Goal: Information Seeking & Learning: Check status

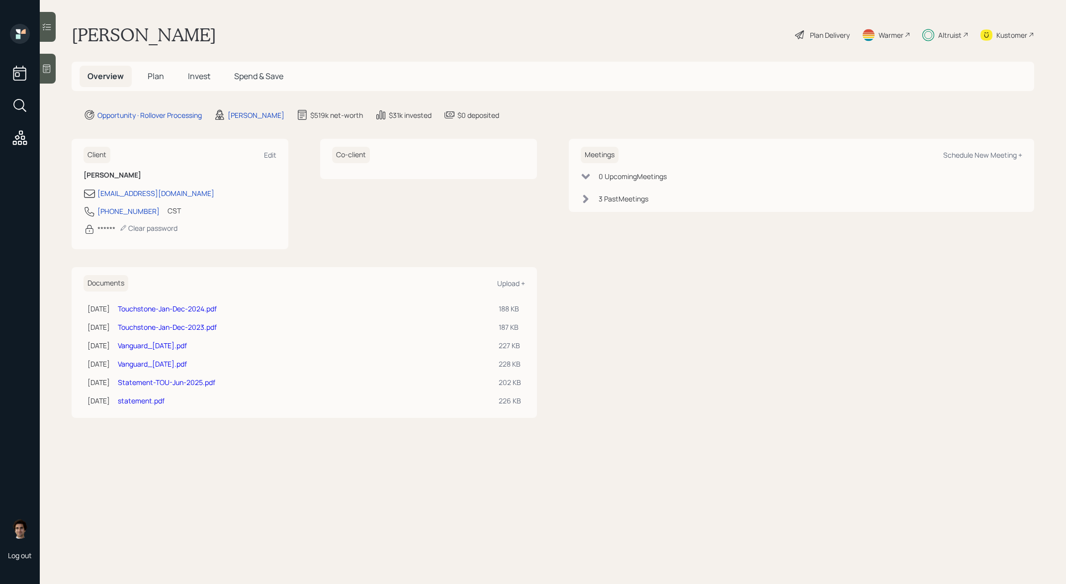
click at [215, 84] on h5 "Invest" at bounding box center [199, 76] width 38 height 21
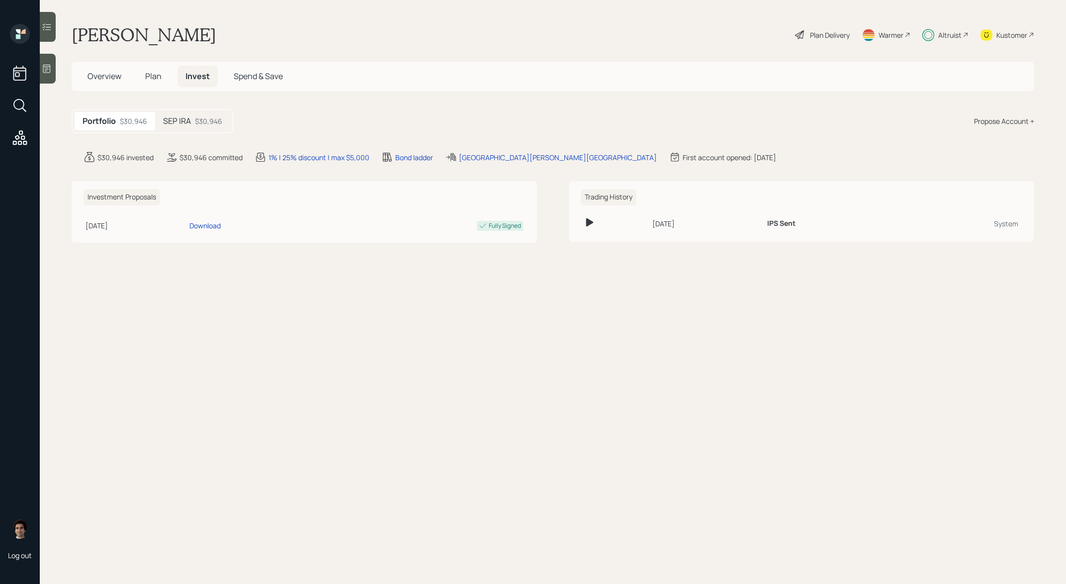
click at [236, 139] on main "[PERSON_NAME] Plan Delivery Warmer Altruist Kustomer Overview Plan Invest Spend…" at bounding box center [553, 292] width 1026 height 584
click at [209, 129] on div "SEP IRA $30,946" at bounding box center [192, 121] width 75 height 18
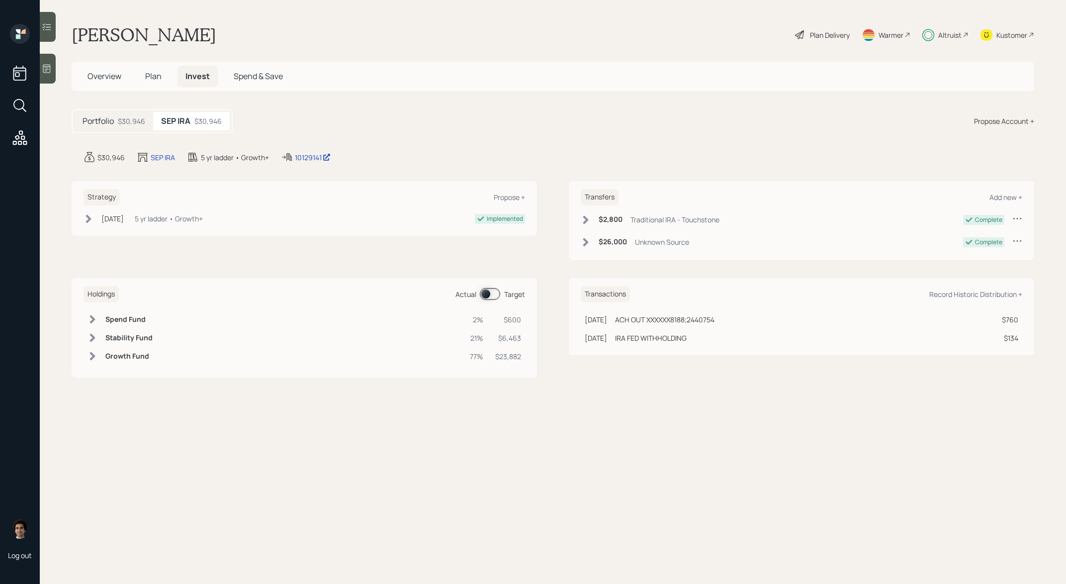
click at [311, 166] on main "[PERSON_NAME] Plan Delivery Warmer Altruist Kustomer Overview Plan Invest Spend…" at bounding box center [553, 292] width 1026 height 584
click at [311, 159] on div "10129141" at bounding box center [313, 157] width 36 height 10
